Goal: Share content: Share content

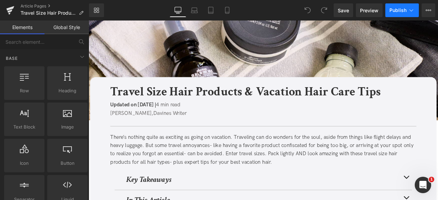
click at [405, 9] on span "Publish" at bounding box center [398, 10] width 17 height 5
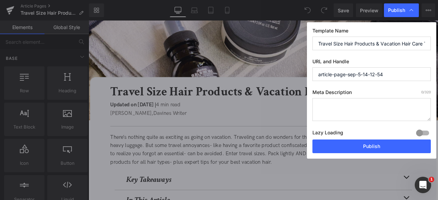
click at [365, 75] on input "article-page-sep-5-14-12-54" at bounding box center [372, 74] width 118 height 14
paste input "/travel-size-hair-products-for-vacation/"
type input "travel-size-hair-products-for-vacation"
click at [384, 47] on input "Travel Size Hair Products & Vacation Hair Care Tips" at bounding box center [372, 44] width 118 height 14
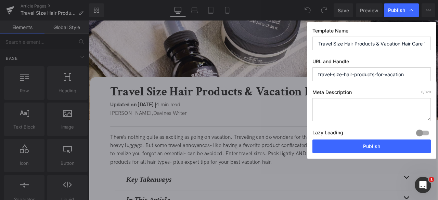
click at [384, 47] on input "Travel Size Hair Products & Vacation Hair Care Tips" at bounding box center [372, 44] width 118 height 14
paste input "+"
click at [372, 42] on input "Travel Size Hair Products + Vacation Hair Care Tips" at bounding box center [372, 44] width 118 height 14
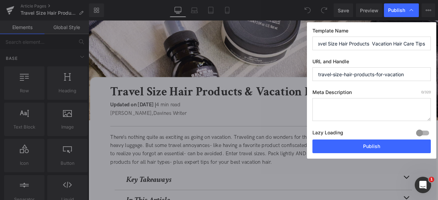
type input "Travel Size Hair Products & Vacation Hair Care Tips"
click at [358, 108] on textarea at bounding box center [372, 109] width 118 height 23
paste textarea "Discover the best travel size hair products for every hair type and destination…"
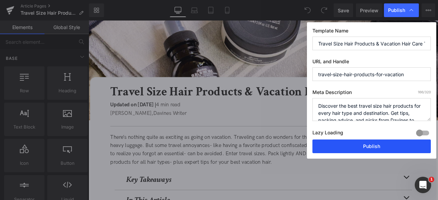
type textarea "Discover the best travel size hair products for every hair type and destination…"
click at [356, 148] on button "Publish" at bounding box center [372, 147] width 118 height 14
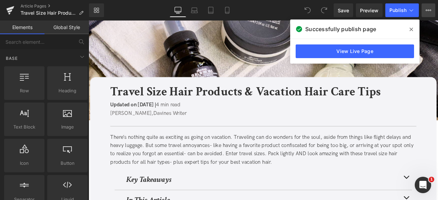
click at [427, 10] on icon at bounding box center [428, 10] width 5 height 5
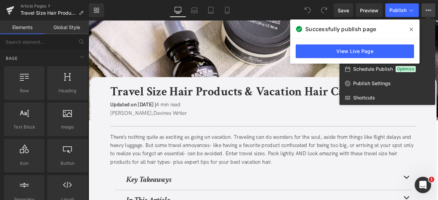
click at [411, 28] on icon at bounding box center [411, 29] width 3 height 5
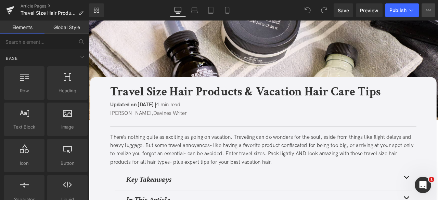
click at [427, 11] on icon at bounding box center [428, 10] width 5 height 5
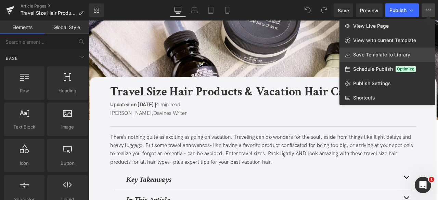
click at [362, 51] on link "Save Template to Library" at bounding box center [388, 55] width 96 height 14
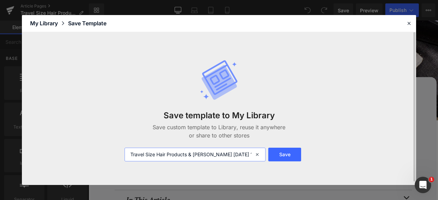
click at [132, 154] on input "Travel Size Hair Products & Vaca 2025-09-12 10:32:23" at bounding box center [195, 155] width 141 height 14
type input "FOR CA: Travel Size Hair Products & Vaca 2025-09-12 10:32:23"
click at [281, 159] on button "Save" at bounding box center [284, 155] width 33 height 14
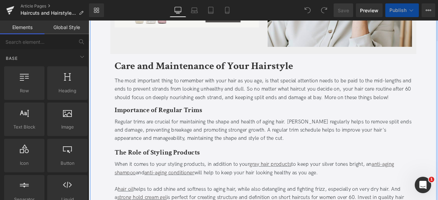
scroll to position [2188, 0]
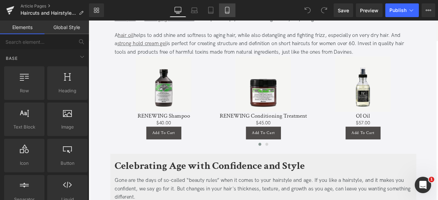
click at [229, 13] on icon at bounding box center [227, 10] width 4 height 7
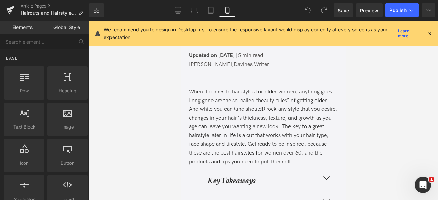
scroll to position [0, 0]
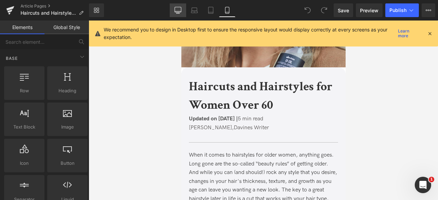
click at [171, 11] on link "Desktop" at bounding box center [178, 10] width 16 height 14
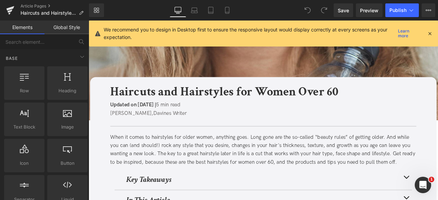
click at [429, 33] on icon at bounding box center [430, 33] width 6 height 6
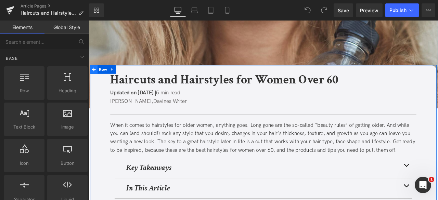
scroll to position [14, 0]
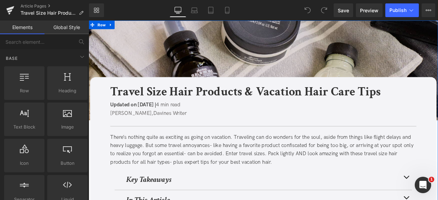
click at [117, 56] on img at bounding box center [296, 80] width 414 height 118
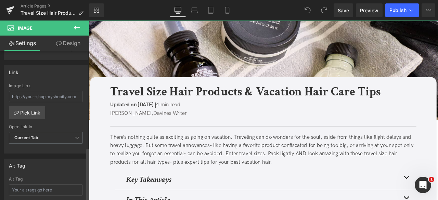
scroll to position [376, 0]
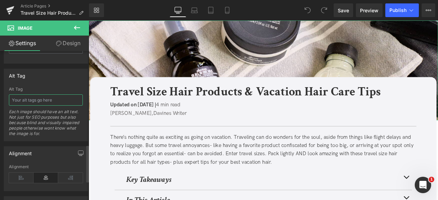
click at [38, 94] on input "text" at bounding box center [46, 99] width 74 height 11
paste input "mini OI shampoo, OI milk, OI conditioner next to a pair of sandals"
click at [31, 97] on input "mini OI shampoo, OI milk, OI conditioner next to a pair of sandals" at bounding box center [46, 99] width 74 height 11
type input "mini OI shampoo, OI milk, OI conditioner inside a packed suitcase"
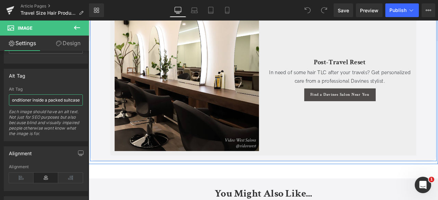
scroll to position [1944, 0]
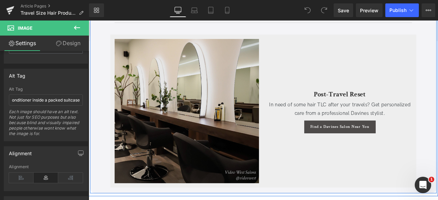
click at [168, 115] on img at bounding box center [204, 127] width 171 height 171
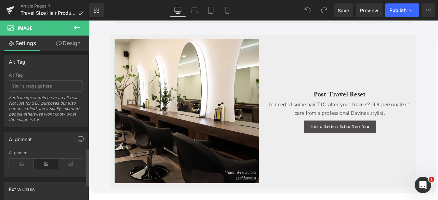
scroll to position [391, 0]
click at [30, 80] on input "text" at bounding box center [46, 85] width 74 height 11
type input "s"
type input "salon chairs lined up by mirrors with davines products and plants"
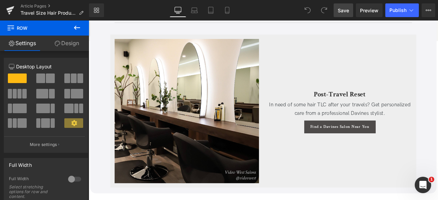
drag, startPoint x: 345, startPoint y: 10, endPoint x: 234, endPoint y: 94, distance: 139.5
click at [345, 10] on span "Save" at bounding box center [343, 10] width 11 height 7
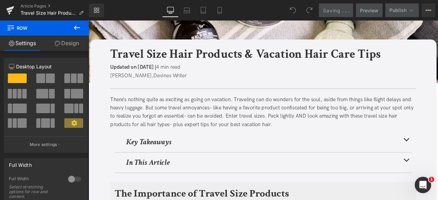
scroll to position [0, 0]
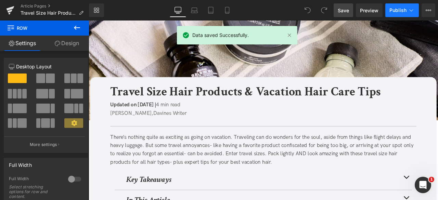
click at [406, 8] on span "Publish" at bounding box center [398, 10] width 17 height 5
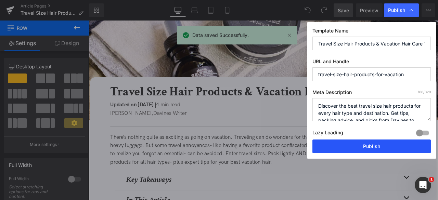
click at [354, 143] on button "Publish" at bounding box center [372, 147] width 118 height 14
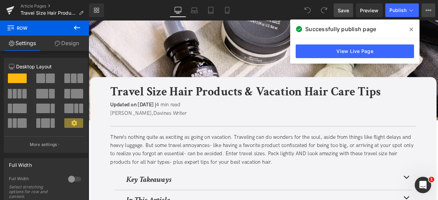
click at [428, 10] on icon at bounding box center [428, 10] width 5 height 5
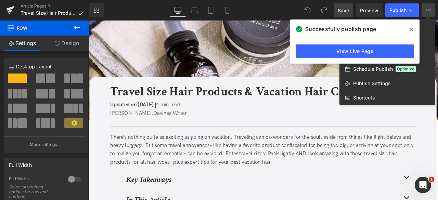
click at [409, 29] on span at bounding box center [411, 29] width 11 height 11
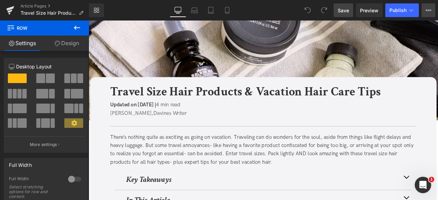
click at [429, 9] on icon at bounding box center [428, 10] width 5 height 5
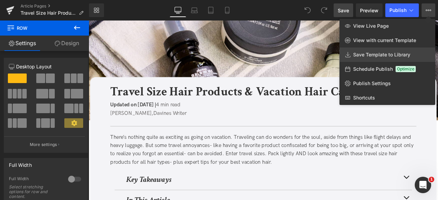
click at [355, 54] on span "Save Template to Library" at bounding box center [381, 55] width 57 height 6
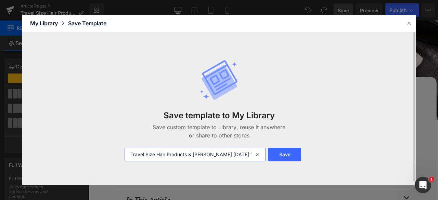
click at [132, 156] on input "Travel Size Hair Products & Vaca 2025-09-12 10:34:24" at bounding box center [195, 155] width 141 height 14
type input "FOR CA: Travel Size Hair Products & Vaca 2025-09-12 10:34:24"
click at [281, 156] on button "Save" at bounding box center [284, 155] width 33 height 14
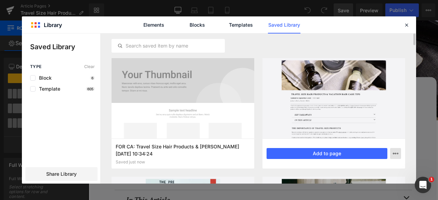
click at [393, 157] on button "button" at bounding box center [395, 153] width 11 height 11
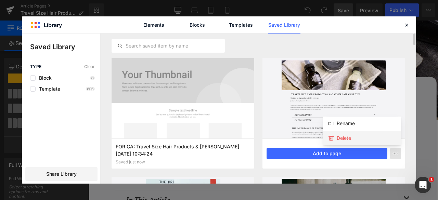
click at [355, 137] on div "Delete" at bounding box center [362, 138] width 78 height 14
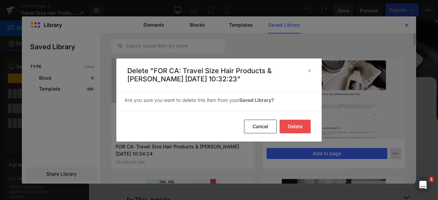
click at [293, 125] on button "Delete" at bounding box center [295, 127] width 31 height 14
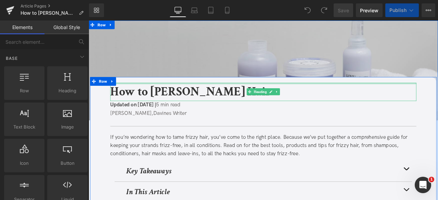
click at [221, 62] on img at bounding box center [296, 80] width 414 height 118
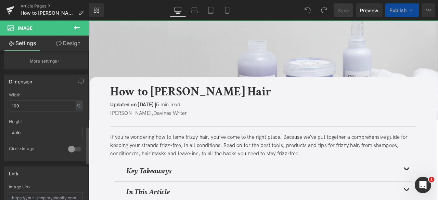
scroll to position [311, 0]
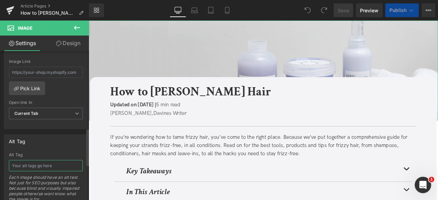
click at [30, 164] on input "text" at bounding box center [46, 165] width 74 height 11
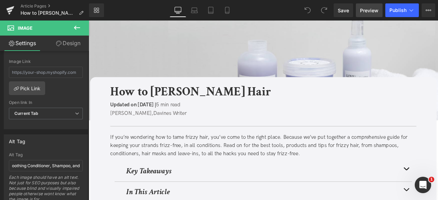
click at [362, 11] on span "Preview" at bounding box center [369, 10] width 18 height 7
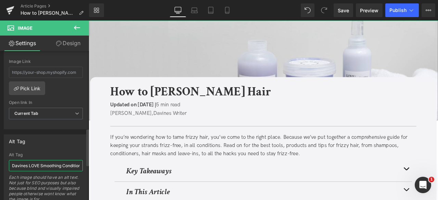
click at [68, 164] on input "Davines LOVE Smoothing Conditioner, Shampoo, and" at bounding box center [46, 165] width 74 height 11
click at [68, 163] on input "Davines LOVE Smoothing Shampoo, and" at bounding box center [46, 165] width 74 height 11
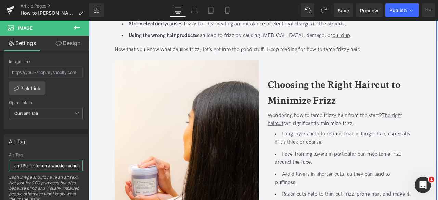
scroll to position [321, 0]
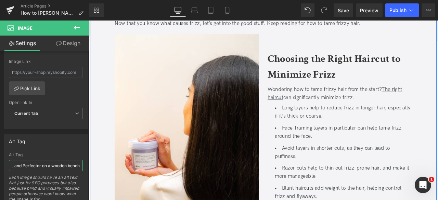
type input "Davines LOVE Smoothing Shampoo, Instant Mask, and Perfector on a wooden bench"
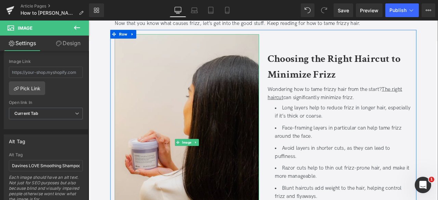
click at [218, 160] on img at bounding box center [204, 165] width 171 height 257
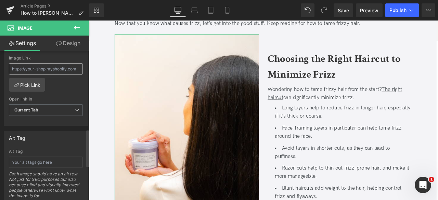
scroll to position [314, 0]
click at [41, 160] on input "text" at bounding box center [46, 162] width 74 height 11
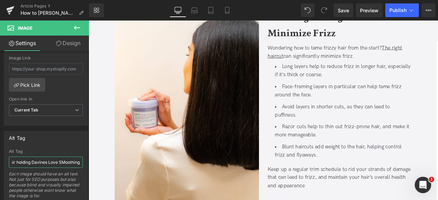
scroll to position [0, 0]
click at [71, 160] on input "back of woman with sleek black hair holding Davines Love SMoothing" at bounding box center [46, 162] width 74 height 11
click at [62, 157] on input "back of woman with sleek black hair holding Davines Love SMoothing" at bounding box center [46, 162] width 74 height 11
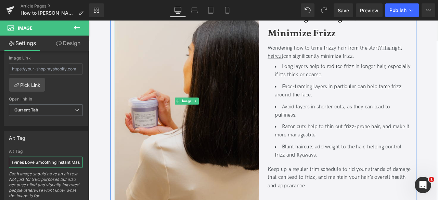
type input "back of woman with sleek black hair holding Davines Love Smoothing Instant Mask"
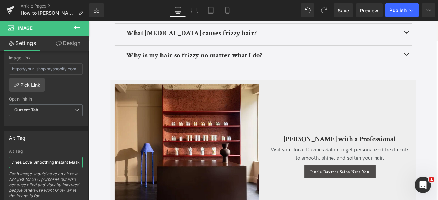
scroll to position [2146, 0]
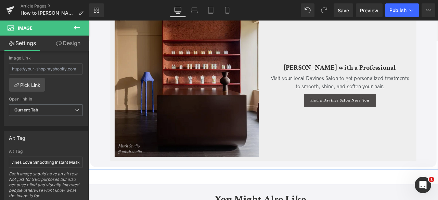
click at [166, 74] on img at bounding box center [204, 96] width 171 height 171
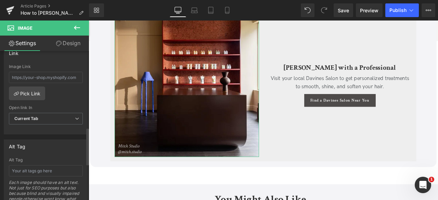
scroll to position [307, 0]
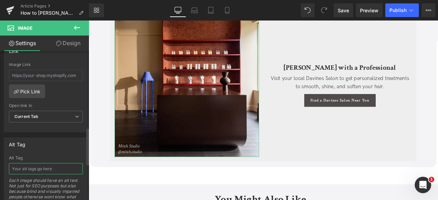
click at [32, 165] on input "text" at bounding box center [46, 168] width 74 height 11
type input "D"
click at [61, 165] on input "chic salon front desk" at bounding box center [46, 168] width 74 height 11
type input "chic salon front desk with red shelves that have Davines Essential Haircare pro…"
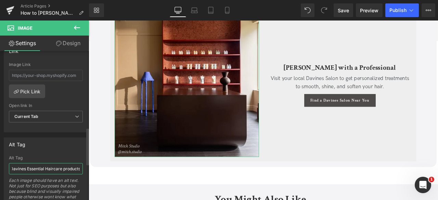
scroll to position [0, 98]
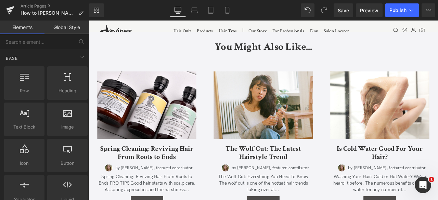
scroll to position [2327, 0]
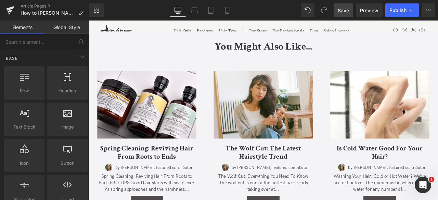
click at [346, 12] on span "Save" at bounding box center [343, 10] width 11 height 7
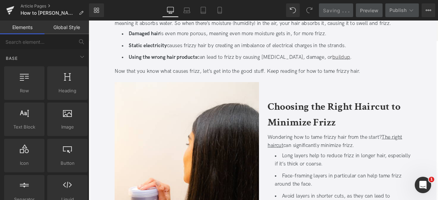
scroll to position [0, 0]
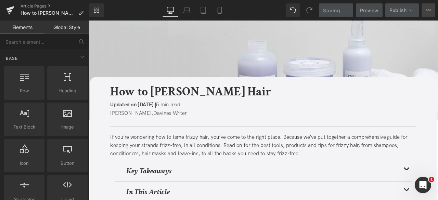
click at [431, 6] on button "View Live Page View with current Template Save Template to Library Schedule Pub…" at bounding box center [429, 10] width 14 height 14
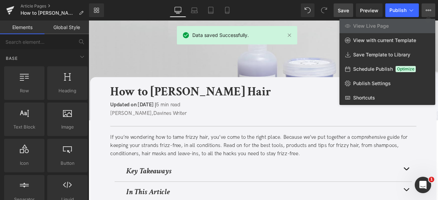
click at [431, 6] on button "View Live Page View with current Template Save Template to Library Schedule Pub…" at bounding box center [429, 10] width 14 height 14
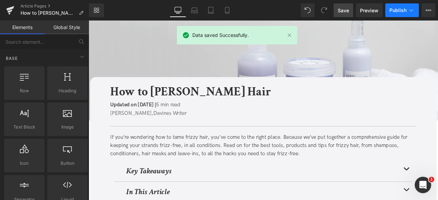
click at [397, 9] on span "Publish" at bounding box center [398, 10] width 17 height 5
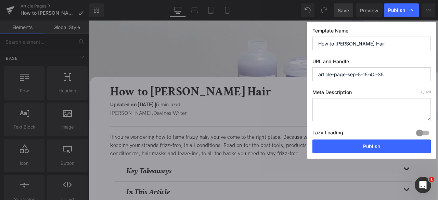
click at [379, 68] on input "article-page-sep-5-15-40-35" at bounding box center [372, 74] width 118 height 14
paste input "/"
type input "/"
paste input "/"
type input "/"
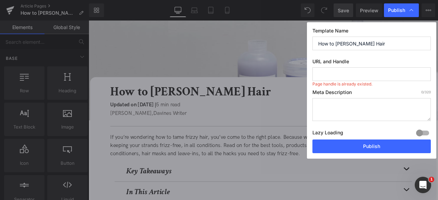
paste input "how-to-tame-frizzy-hair"
type input "how-to-tame-frizzy-hair"
click at [340, 110] on textarea at bounding box center [372, 109] width 118 height 23
paste textarea "Tame frizzy hair with expert tips, clean beauty advice, and salon-quality solut…"
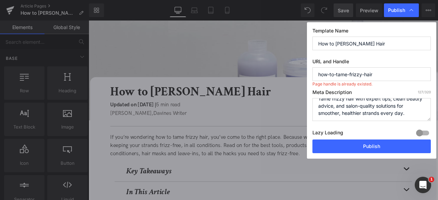
scroll to position [7, 0]
type textarea "Tame frizzy hair with expert tips, clean beauty advice, and salon-quality solut…"
click at [320, 73] on input "how-to-tame-frizzy-hair" at bounding box center [372, 74] width 118 height 14
click at [392, 76] on input "how-to-tame-frizzy-hair" at bounding box center [372, 74] width 118 height 14
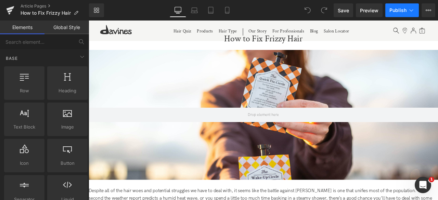
click at [412, 7] on icon at bounding box center [411, 10] width 7 height 7
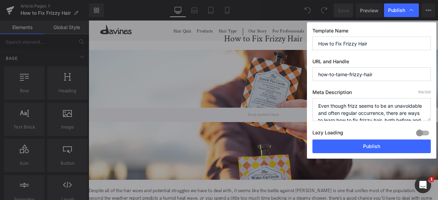
click at [343, 73] on input "how-to-tame-frizzy-hair" at bounding box center [372, 74] width 118 height 14
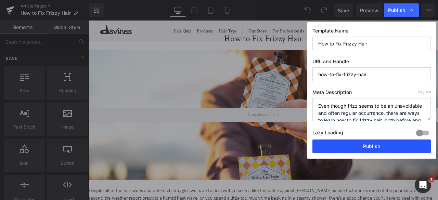
type input "how-to-fix-frizzy-hair"
click at [367, 145] on button "Publish" at bounding box center [372, 147] width 118 height 14
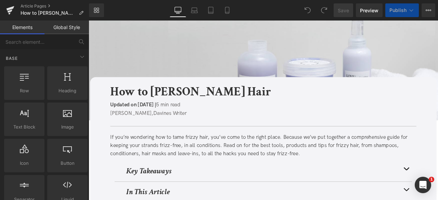
click at [417, 9] on button "Publish" at bounding box center [402, 10] width 34 height 14
click at [408, 6] on button "Publish" at bounding box center [402, 10] width 34 height 14
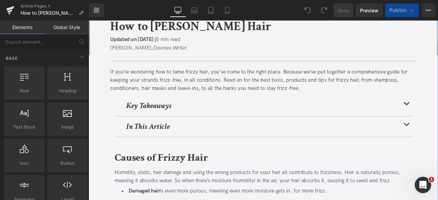
scroll to position [83, 0]
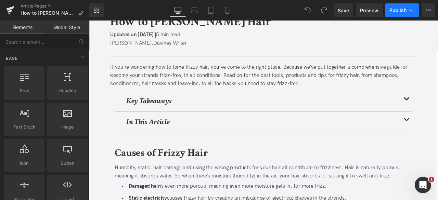
click at [410, 15] on button "Publish" at bounding box center [402, 10] width 34 height 14
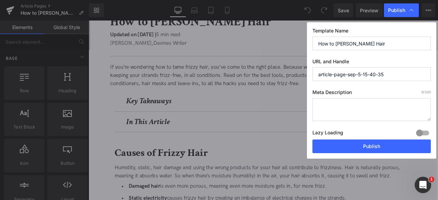
click at [334, 80] on input "article-page-sep-5-15-40-35" at bounding box center [372, 74] width 118 height 14
click at [322, 104] on textarea at bounding box center [372, 109] width 118 height 23
paste textarea "Tame frizzy hair with expert tips, clean beauty advice, and salon-quality solut…"
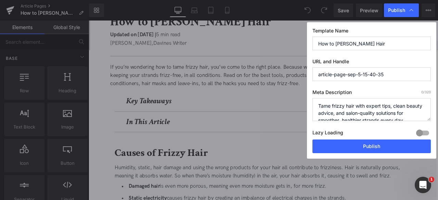
scroll to position [2, 0]
type textarea "Tame frizzy hair with expert tips, clean beauty advice, and salon-quality solut…"
click at [338, 74] on input "article-page-sep-5-15-40-35" at bounding box center [372, 74] width 118 height 14
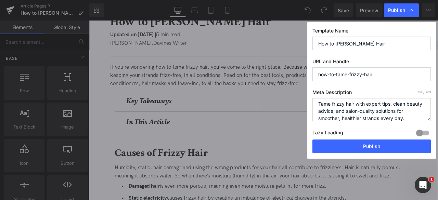
type input "how-to-tame-frizzy-hair"
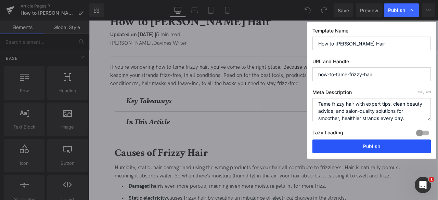
drag, startPoint x: 350, startPoint y: 149, endPoint x: 303, endPoint y: 28, distance: 129.8
click at [350, 149] on button "Publish" at bounding box center [372, 147] width 118 height 14
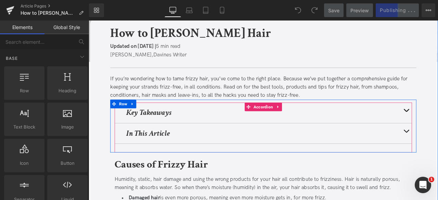
scroll to position [69, 0]
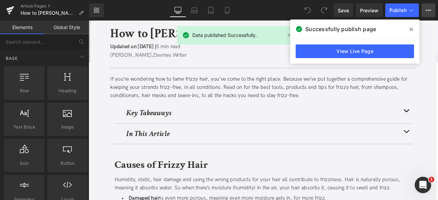
click at [426, 10] on icon at bounding box center [427, 10] width 2 height 1
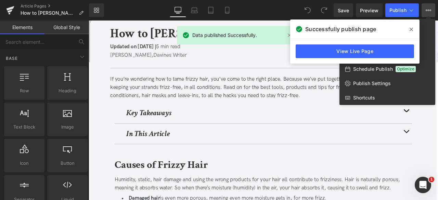
click at [412, 27] on icon at bounding box center [411, 29] width 3 height 5
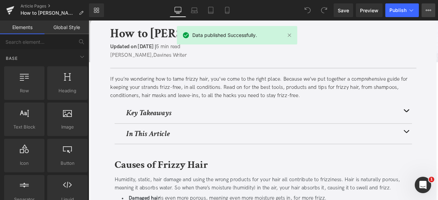
click at [430, 11] on icon at bounding box center [428, 10] width 5 height 5
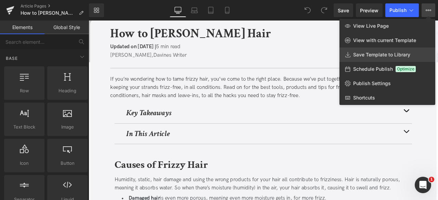
click at [362, 53] on span "Save Template to Library" at bounding box center [381, 55] width 57 height 6
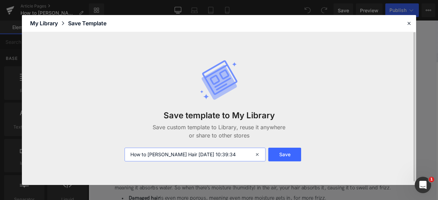
click at [132, 156] on input "How to Tame Frizzy Hair 2025-09-12 10:39:34" at bounding box center [195, 155] width 141 height 14
type input "FOR CA: How to [PERSON_NAME] Hair [DATE] 10:39:34"
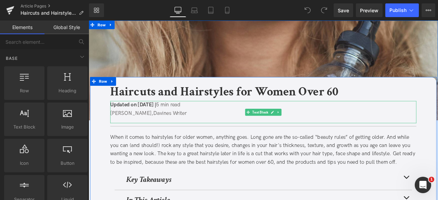
click at [169, 122] on span "Updated on [DATE] |" at bounding box center [141, 120] width 54 height 7
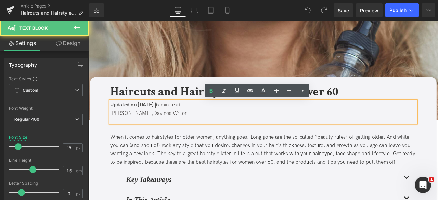
click at [169, 118] on span "Updated on [DATE] |" at bounding box center [141, 120] width 54 height 7
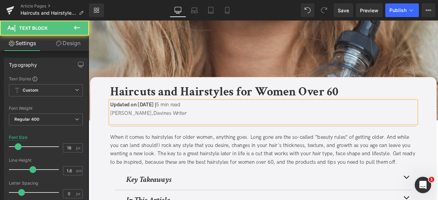
click at [169, 122] on span "Updated on [DATE] |" at bounding box center [141, 120] width 54 height 7
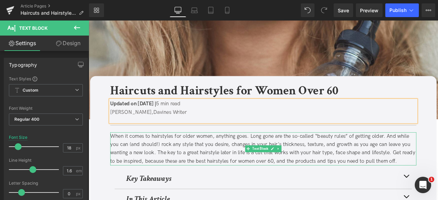
scroll to position [1, 0]
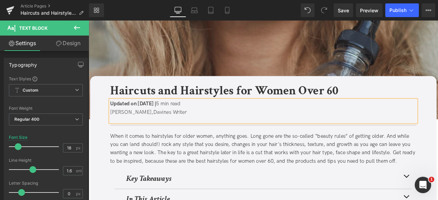
click at [191, 63] on img at bounding box center [296, 79] width 414 height 118
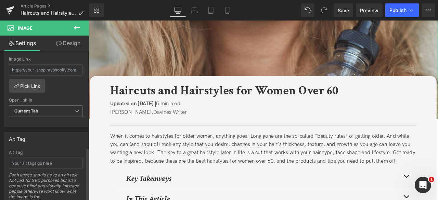
scroll to position [326, 0]
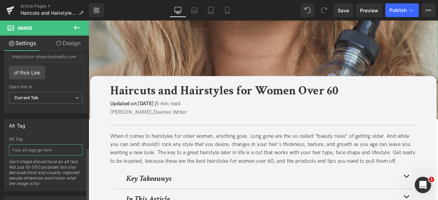
click at [35, 144] on input "text" at bounding box center [46, 149] width 74 height 11
type input "close-up of blonde hair woman holding Davines OI Oil"
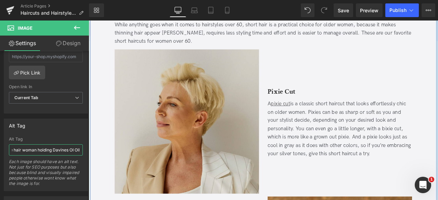
scroll to position [386, 0]
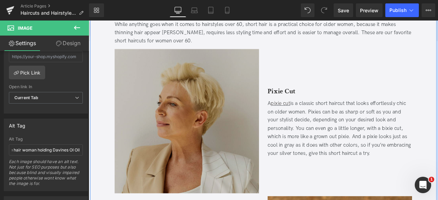
click at [199, 123] on img at bounding box center [204, 139] width 171 height 171
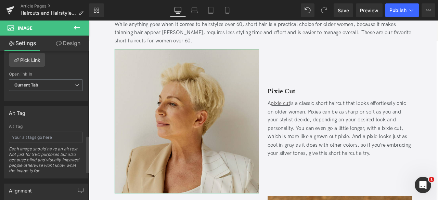
scroll to position [339, 0]
click at [56, 131] on input "text" at bounding box center [46, 136] width 74 height 11
type input "blonde woman with a pixie haircut"
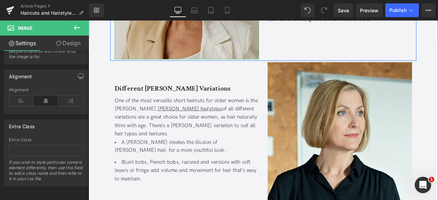
scroll to position [545, 0]
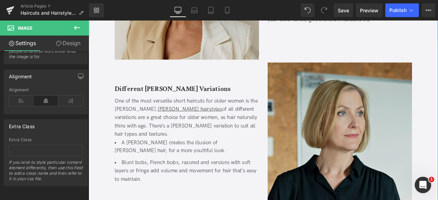
click at [383, 163] on img at bounding box center [386, 155] width 171 height 171
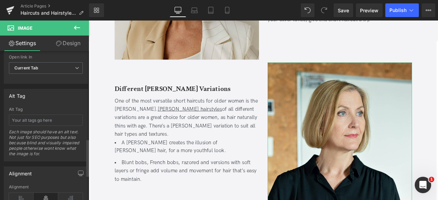
scroll to position [353, 0]
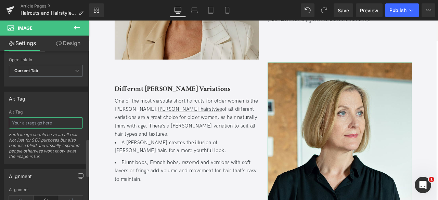
click at [36, 123] on input "text" at bounding box center [46, 122] width 74 height 11
type input "blonde woman with a [PERSON_NAME] hairstyle"
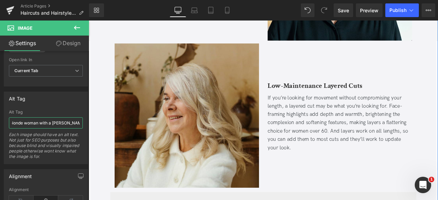
scroll to position [741, 0]
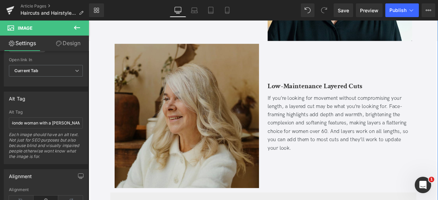
click at [195, 159] on img at bounding box center [204, 133] width 171 height 171
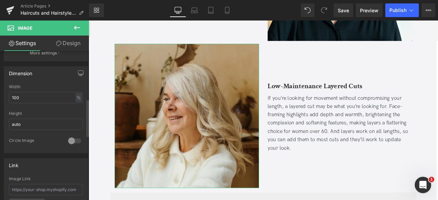
scroll to position [312, 0]
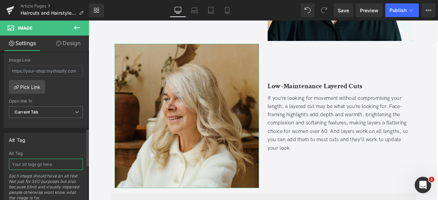
click at [41, 166] on input "text" at bounding box center [46, 164] width 74 height 11
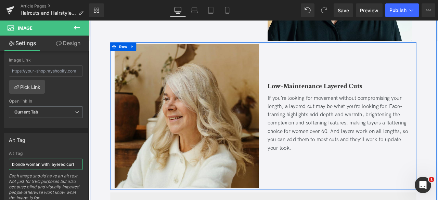
type input "blonde woman with layered curls"
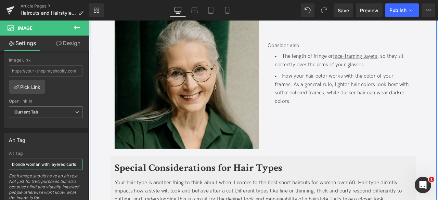
scroll to position [1291, 0]
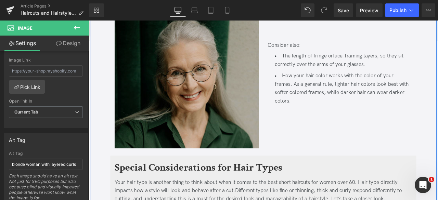
click at [137, 123] on img at bounding box center [204, 86] width 171 height 171
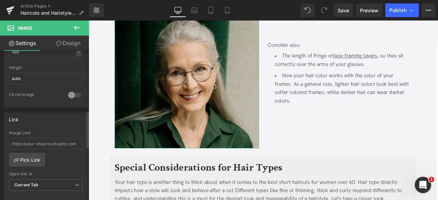
scroll to position [366, 0]
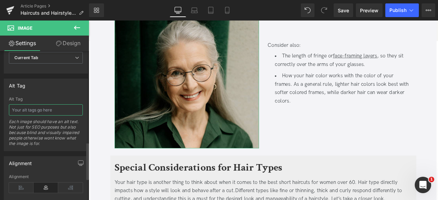
click at [30, 110] on input "text" at bounding box center [46, 109] width 74 height 11
type input "woman with grey hair and glasses with her hair half up"
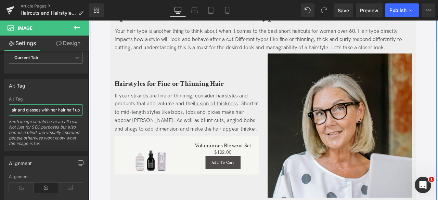
scroll to position [1471, 0]
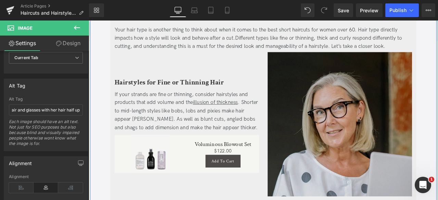
click at [351, 119] on img at bounding box center [386, 143] width 171 height 171
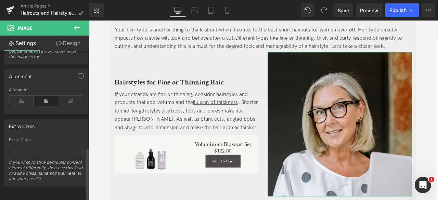
scroll to position [385, 0]
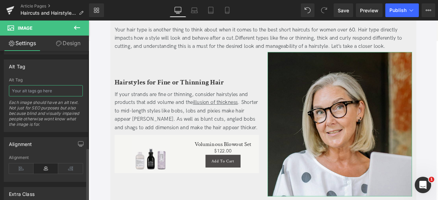
click at [24, 92] on input "text" at bounding box center [46, 90] width 74 height 11
click at [54, 85] on input "grey blonde woman with glasses" at bounding box center [46, 90] width 74 height 11
click at [60, 86] on input "grey blonde woman with glasses" at bounding box center [46, 90] width 74 height 11
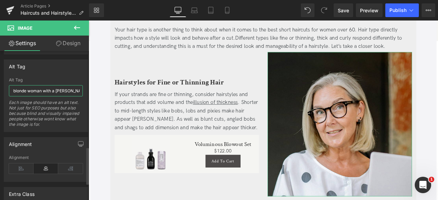
scroll to position [0, 12]
type input "grey blonde woman with a [PERSON_NAME] wearing glasses"
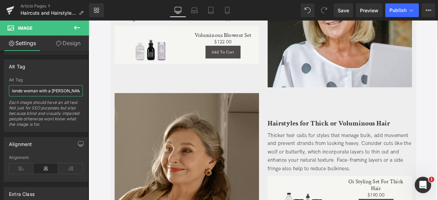
scroll to position [1606, 0]
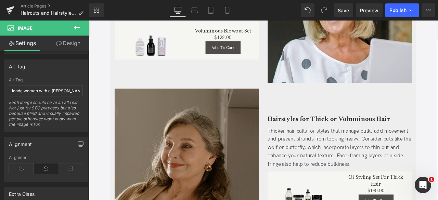
click at [143, 153] on img at bounding box center [204, 186] width 171 height 171
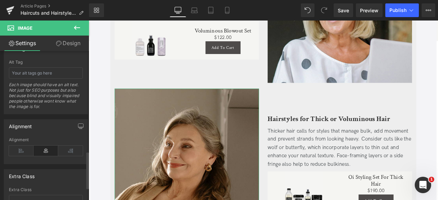
scroll to position [403, 0]
click at [23, 72] on input "text" at bounding box center [46, 72] width 74 height 11
type input "brunette woman with loose curls that are half pulled back"
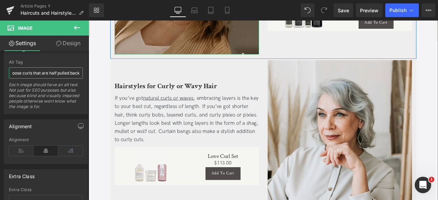
scroll to position [1819, 0]
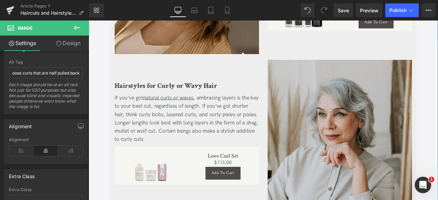
click at [336, 146] on img at bounding box center [386, 152] width 171 height 171
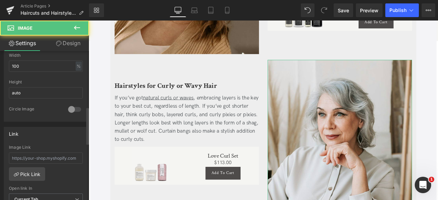
scroll to position [343, 0]
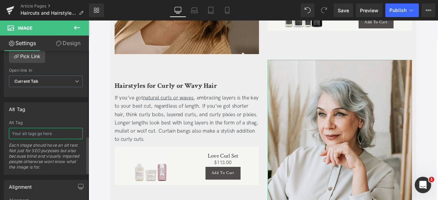
click at [39, 133] on input "text" at bounding box center [46, 133] width 74 height 11
type input "woman with short grey hair with volume and face framing waves"
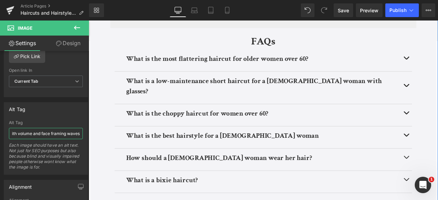
scroll to position [2673, 0]
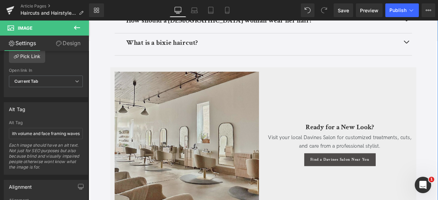
click at [146, 121] on img at bounding box center [204, 166] width 171 height 171
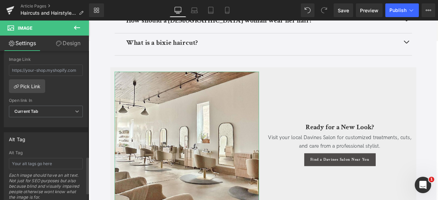
scroll to position [307, 0]
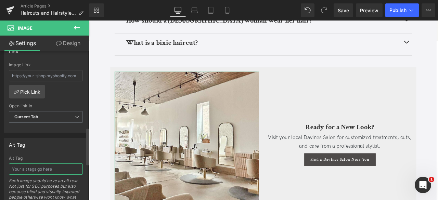
click at [33, 165] on input "text" at bounding box center [46, 169] width 74 height 11
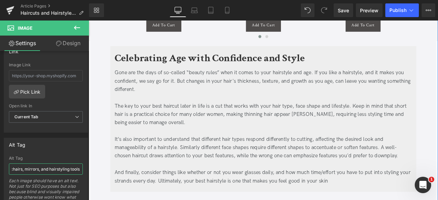
scroll to position [2181, 0]
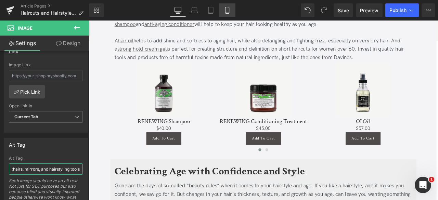
type input "inside of a salon with many chairs, mirrors, and hairstyling tools"
click at [227, 9] on icon at bounding box center [227, 10] width 7 height 7
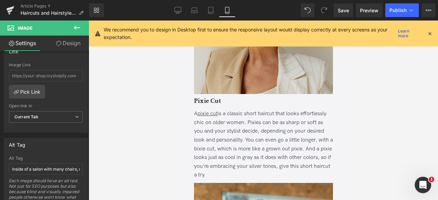
scroll to position [581, 0]
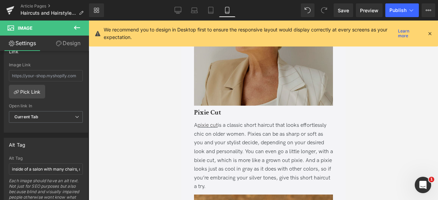
click at [200, 79] on img at bounding box center [263, 36] width 139 height 139
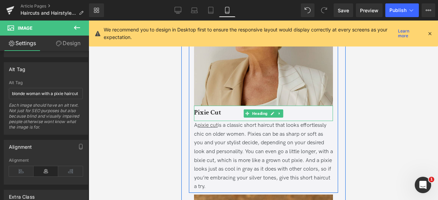
scroll to position [681, 0]
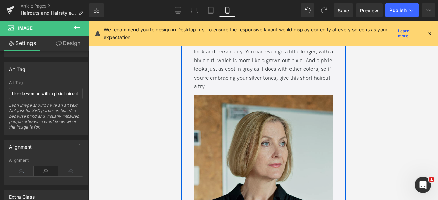
click at [214, 125] on img at bounding box center [263, 164] width 139 height 139
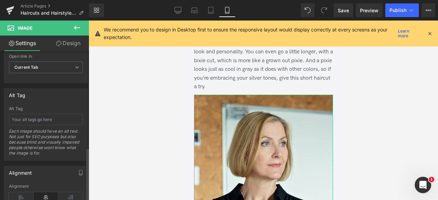
scroll to position [409, 0]
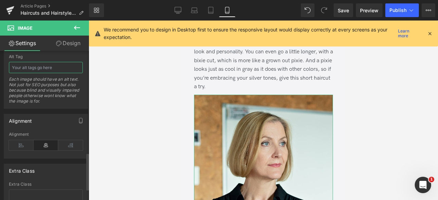
click at [51, 65] on input "text" at bounding box center [46, 67] width 74 height 11
type input "blonde woman with a [PERSON_NAME] hairstyle"
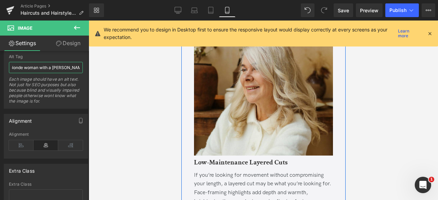
scroll to position [1010, 0]
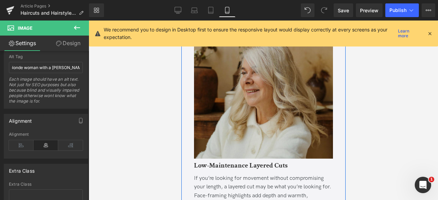
click at [227, 97] on img at bounding box center [263, 89] width 139 height 139
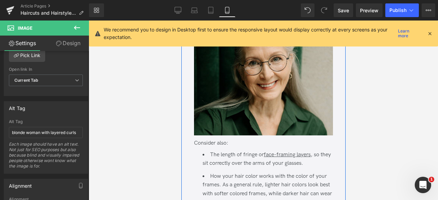
scroll to position [1666, 0]
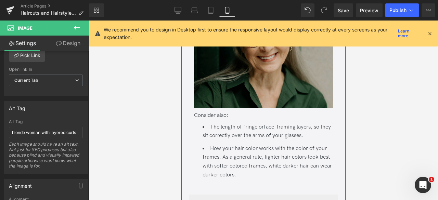
click at [220, 83] on img at bounding box center [263, 38] width 139 height 139
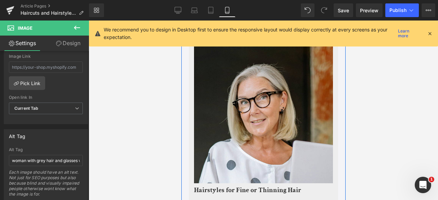
scroll to position [1928, 0]
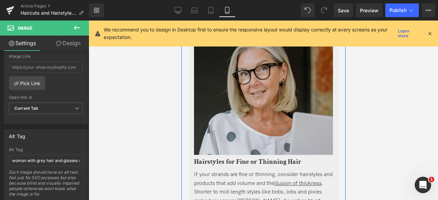
click at [227, 94] on img at bounding box center [263, 85] width 139 height 139
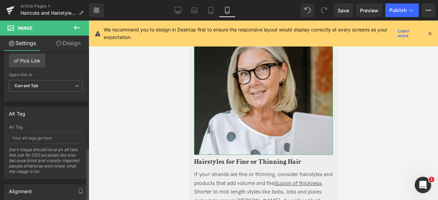
scroll to position [339, 0]
click at [25, 132] on input "text" at bounding box center [46, 137] width 74 height 11
click at [24, 132] on input "woman with blonde, grey hair wearing glasses" at bounding box center [46, 137] width 74 height 11
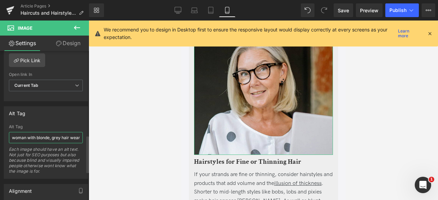
click at [35, 135] on input "woman with blonde, grey hair wearing glasses" at bounding box center [46, 137] width 74 height 11
click at [61, 135] on input "woman with blonde, grey hair wearing glasses" at bounding box center [46, 137] width 74 height 11
click at [76, 132] on input "woman with blonde, [PERSON_NAME] hair wearing glasses" at bounding box center [46, 137] width 74 height 11
type input "woman with blonde, [PERSON_NAME] hairstyle wearing glasses"
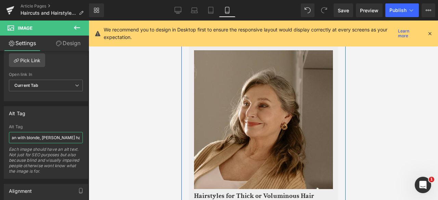
scroll to position [2198, 0]
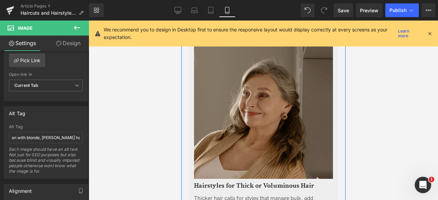
click at [227, 116] on img at bounding box center [263, 109] width 139 height 139
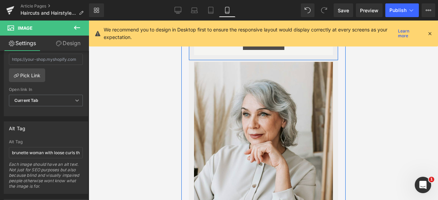
scroll to position [2516, 0]
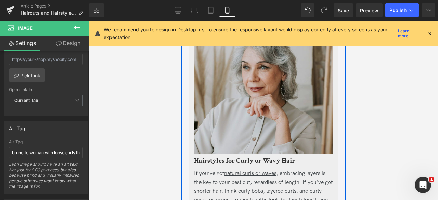
click at [220, 92] on img at bounding box center [263, 84] width 139 height 139
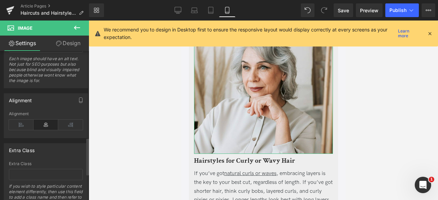
scroll to position [343, 0]
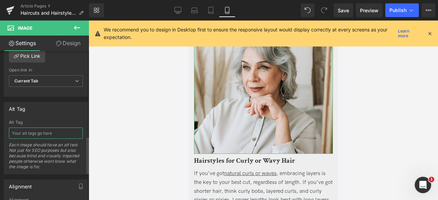
click at [18, 134] on input "text" at bounding box center [46, 133] width 74 height 11
click at [39, 130] on input "woman with grey short hair that has waves and face framing pieces" at bounding box center [46, 133] width 74 height 11
type input "woman with grey short hair that has waves and elegant face framing pieces"
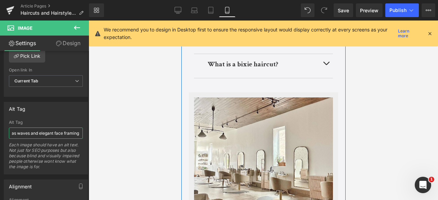
scroll to position [3729, 0]
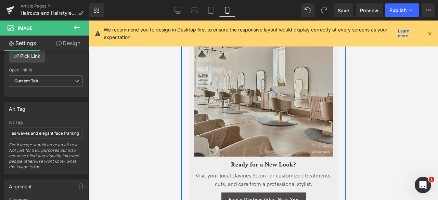
click at [220, 102] on img at bounding box center [263, 87] width 139 height 139
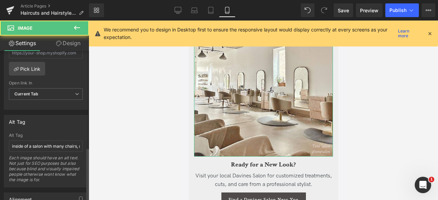
scroll to position [338, 0]
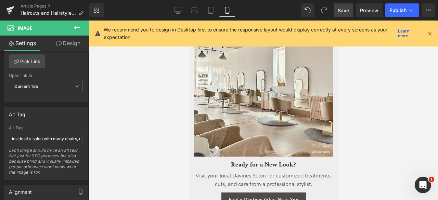
click at [346, 5] on link "Save" at bounding box center [344, 10] width 20 height 14
click at [175, 13] on icon at bounding box center [178, 10] width 7 height 7
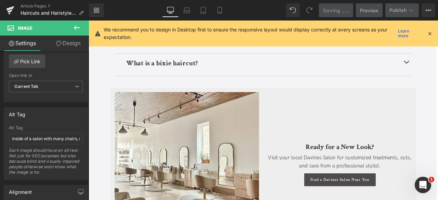
click at [169, 13] on icon at bounding box center [170, 10] width 7 height 7
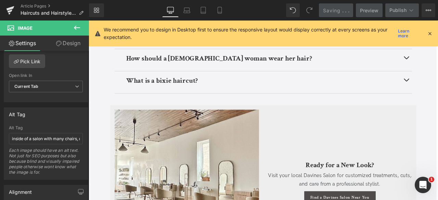
scroll to position [2649, 0]
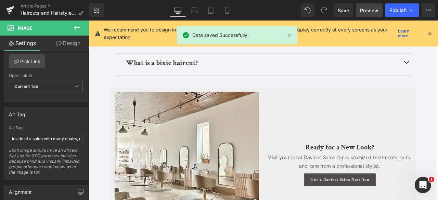
click at [366, 14] on link "Preview" at bounding box center [369, 10] width 27 height 14
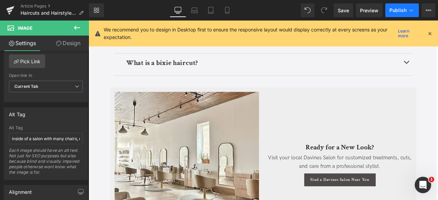
click at [414, 8] on icon at bounding box center [411, 10] width 7 height 7
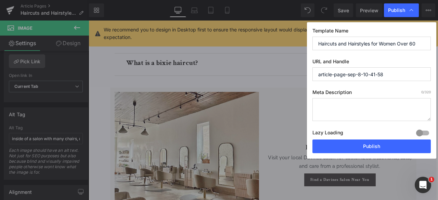
click at [352, 76] on input "article-page-sep-8-10-41-58" at bounding box center [372, 74] width 118 height 14
paste input "/haircuts-and-hairstyles-women-over-60"
type input "haircuts-and-hairstyles-women-over-60"
click at [378, 103] on textarea at bounding box center [372, 109] width 118 height 23
paste textarea "Flattering, low-maintenance haircuts for women over 60. Plus styling tips for g…"
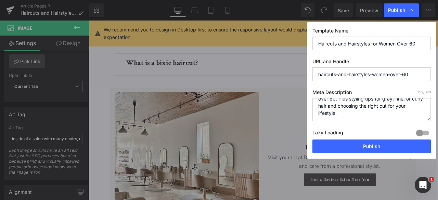
scroll to position [14, 0]
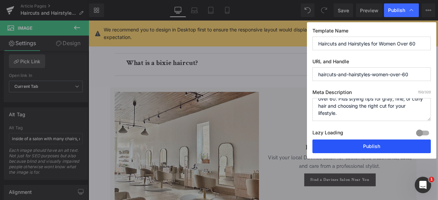
type textarea "Flattering, low-maintenance haircuts for women over 60. Plus styling tips for g…"
click at [380, 144] on button "Publish" at bounding box center [372, 147] width 118 height 14
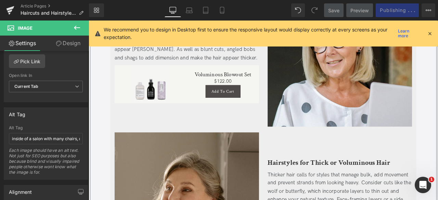
scroll to position [1468, 0]
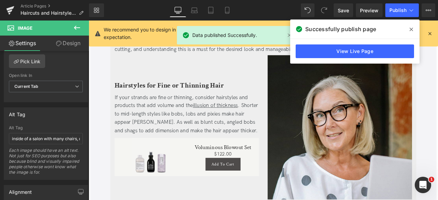
click at [410, 28] on icon at bounding box center [411, 29] width 3 height 5
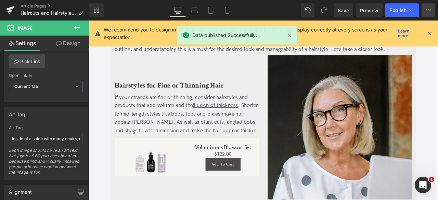
click at [430, 10] on icon at bounding box center [428, 10] width 5 height 5
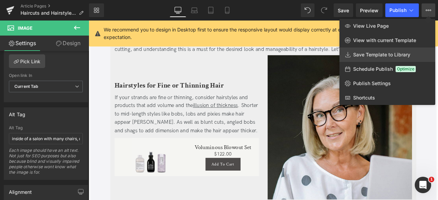
click at [364, 50] on link "Save Template to Library" at bounding box center [388, 55] width 96 height 14
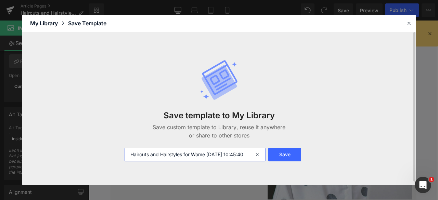
click at [129, 155] on input "Haircuts and Hairstyles for Wome [DATE] 10:45:40" at bounding box center [195, 155] width 141 height 14
type input "FOR CA: Haircuts and Hairstyles for Wome [DATE] 10:45:40"
click at [276, 157] on button "Save" at bounding box center [284, 155] width 33 height 14
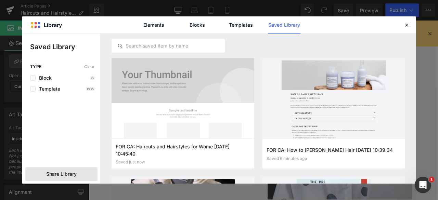
click at [69, 174] on span "Share Library" at bounding box center [61, 174] width 30 height 7
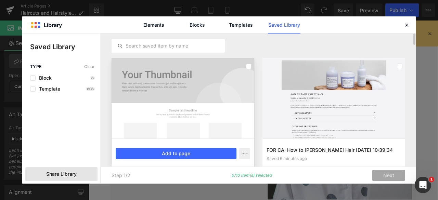
click at [179, 106] on div at bounding box center [183, 98] width 143 height 80
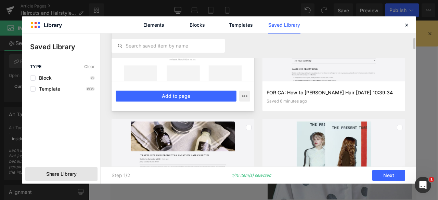
scroll to position [58, 0]
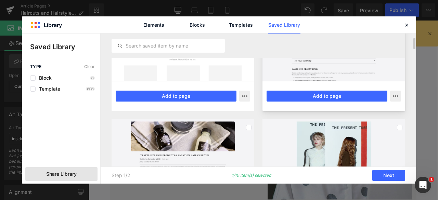
click at [299, 72] on div at bounding box center [334, 41] width 143 height 80
click at [200, 149] on div at bounding box center [183, 159] width 143 height 80
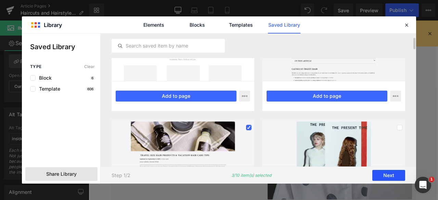
click at [384, 172] on button "Next" at bounding box center [388, 175] width 33 height 11
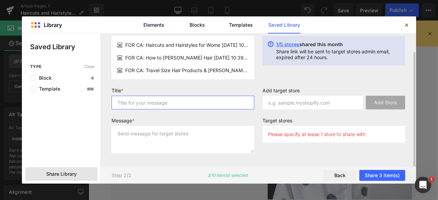
click at [224, 102] on input "text" at bounding box center [183, 103] width 143 height 14
type input "for liv"
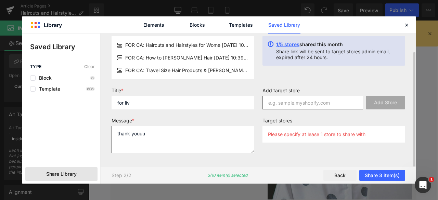
type textarea "thank youuu"
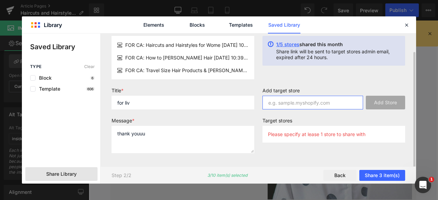
click at [314, 102] on input "text" at bounding box center [313, 103] width 101 height 14
paste input "[DOMAIN_NAME]"
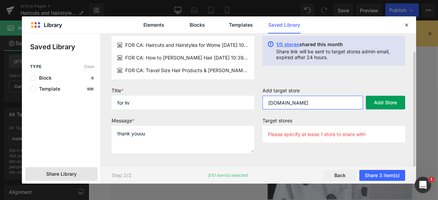
type input "[DOMAIN_NAME]"
click at [381, 103] on button "Add Store" at bounding box center [385, 103] width 39 height 14
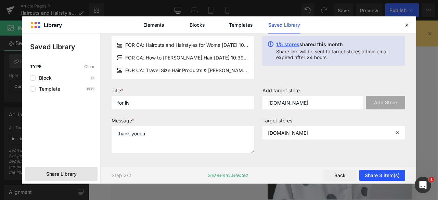
click at [371, 178] on button "Share 3 item(s)" at bounding box center [382, 175] width 46 height 11
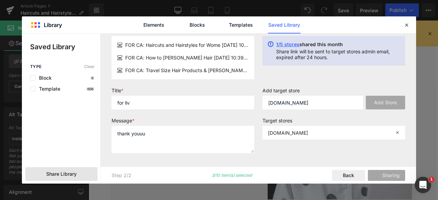
scroll to position [0, 0]
